Goal: Transaction & Acquisition: Purchase product/service

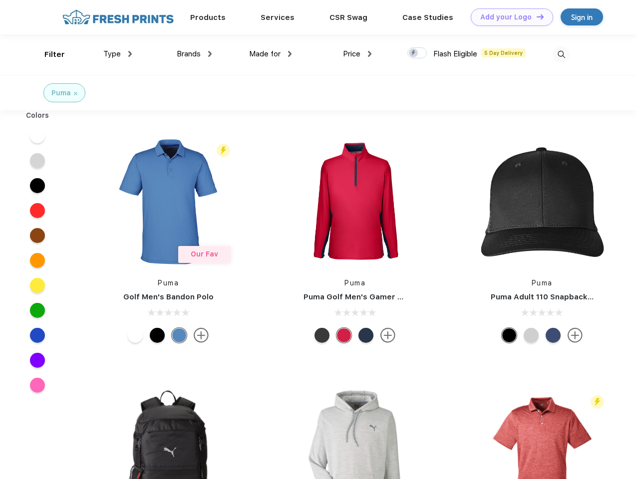
scroll to position [0, 0]
click at [508, 17] on link "Add your Logo Design Tool" at bounding box center [512, 16] width 82 height 17
click at [0, 0] on div "Design Tool" at bounding box center [0, 0] width 0 height 0
click at [535, 16] on link "Add your Logo Design Tool" at bounding box center [512, 16] width 82 height 17
click at [48, 54] on div "Filter" at bounding box center [54, 54] width 20 height 11
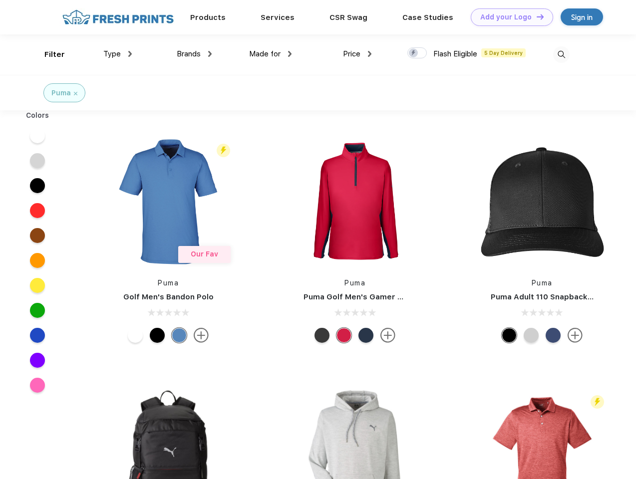
click at [118, 54] on span "Type" at bounding box center [111, 53] width 17 height 9
click at [194, 54] on span "Brands" at bounding box center [189, 53] width 24 height 9
click at [270, 54] on span "Made for" at bounding box center [264, 53] width 31 height 9
click at [357, 54] on span "Price" at bounding box center [351, 53] width 17 height 9
click at [417, 53] on div at bounding box center [416, 52] width 19 height 11
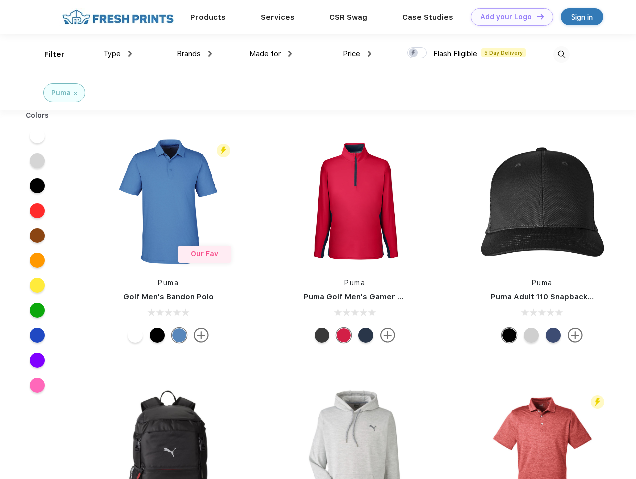
click at [414, 53] on input "checkbox" at bounding box center [410, 50] width 6 height 6
click at [561, 54] on img at bounding box center [561, 54] width 16 height 16
